Goal: Check status: Check status

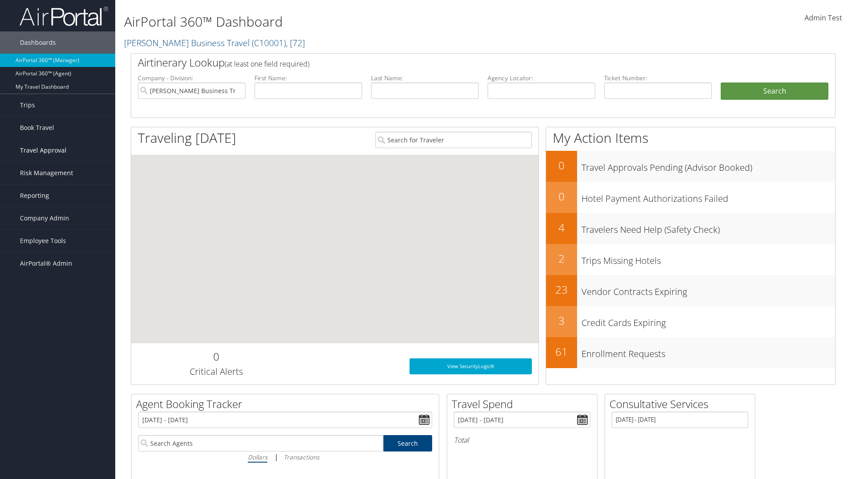
click at [58, 150] on span "Travel Approval" at bounding box center [43, 150] width 47 height 22
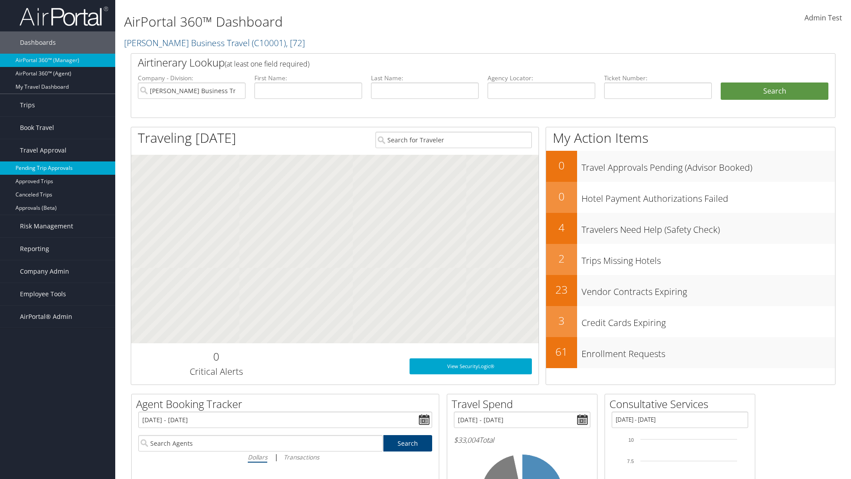
click at [58, 168] on link "Pending Trip Approvals" at bounding box center [57, 167] width 115 height 13
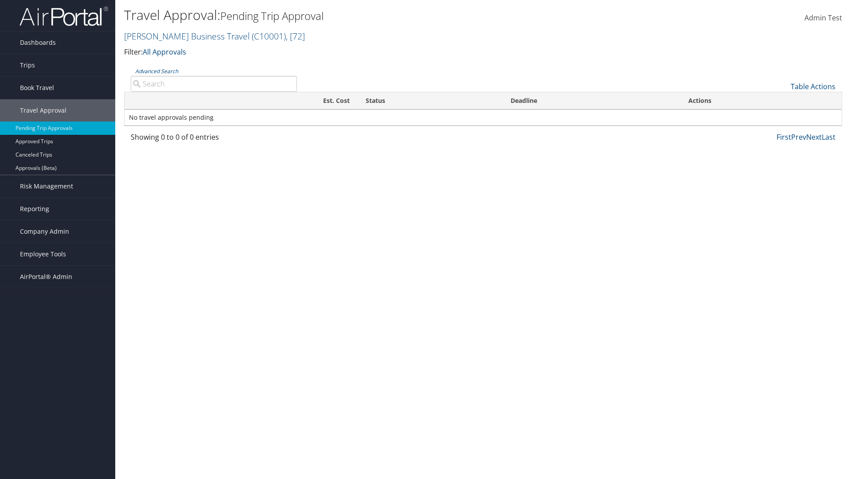
click at [156, 71] on link "Advanced Search" at bounding box center [156, 71] width 43 height 8
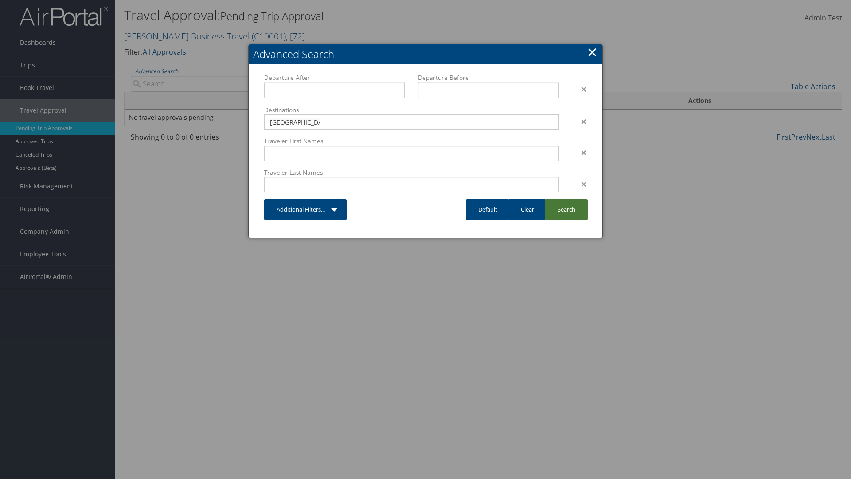
type input "[GEOGRAPHIC_DATA]"
click at [566, 209] on link "Search" at bounding box center [566, 209] width 43 height 21
type input "[GEOGRAPHIC_DATA]"
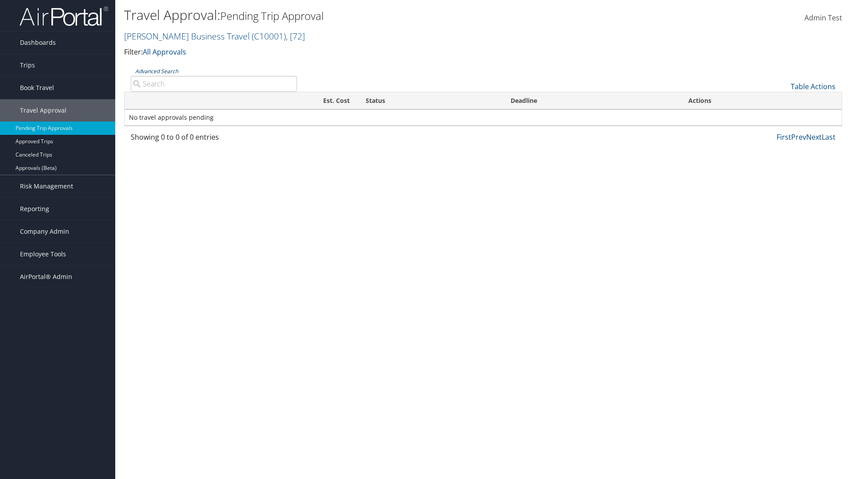
click at [156, 71] on link "Advanced Search" at bounding box center [156, 71] width 43 height 8
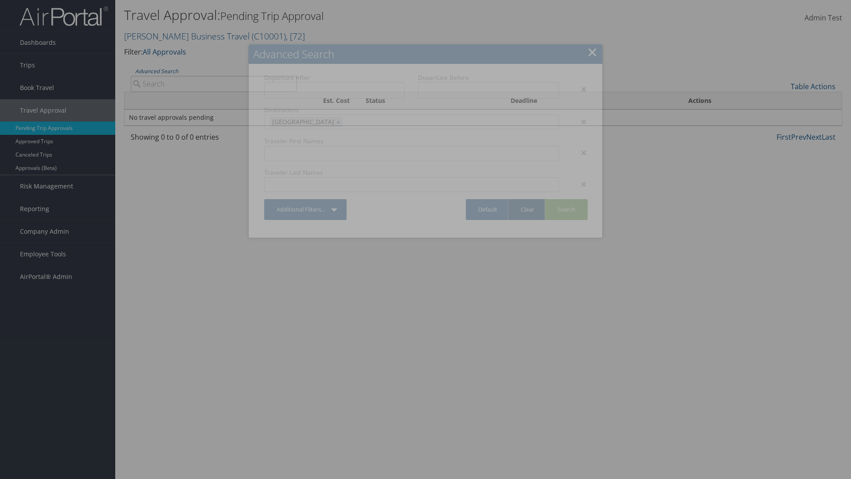
click at [527, 209] on link "Clear" at bounding box center [527, 209] width 39 height 21
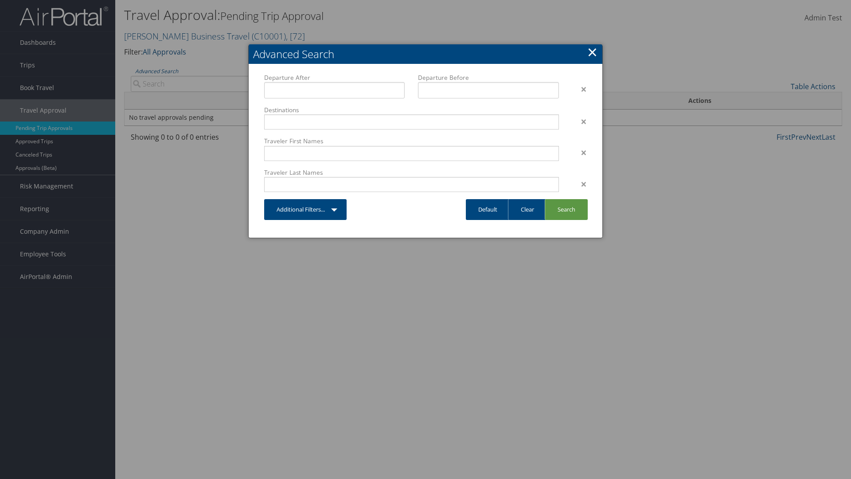
click at [592, 52] on link "×" at bounding box center [592, 52] width 10 height 18
